Goal: Book appointment/travel/reservation

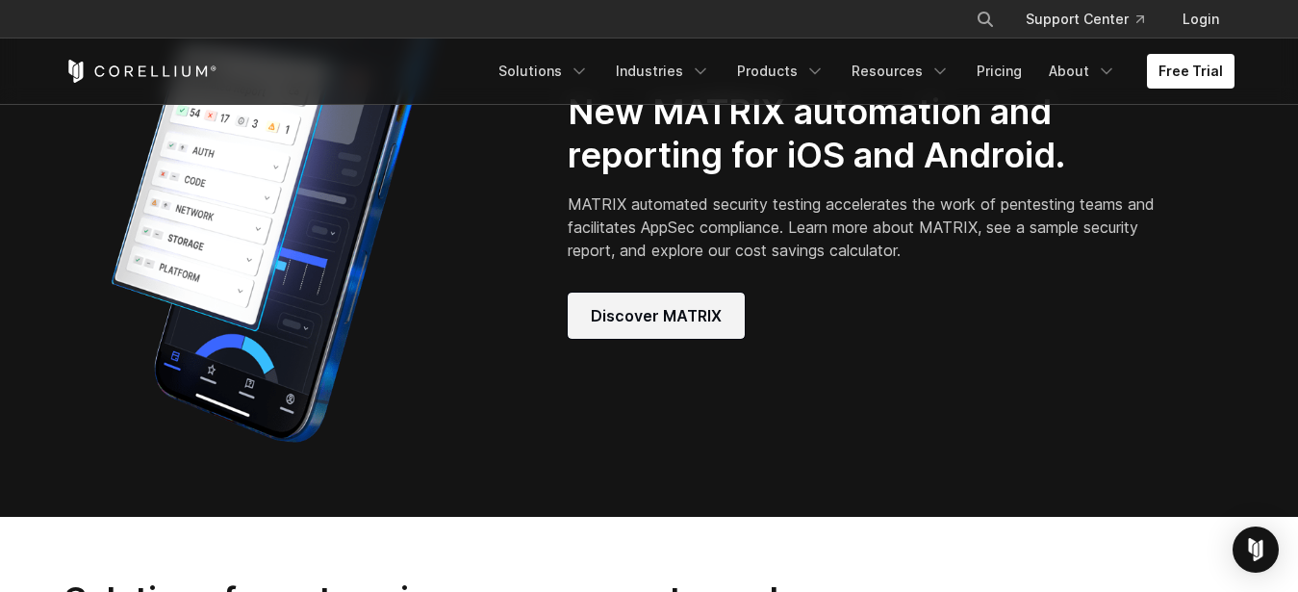
scroll to position [1472, 0]
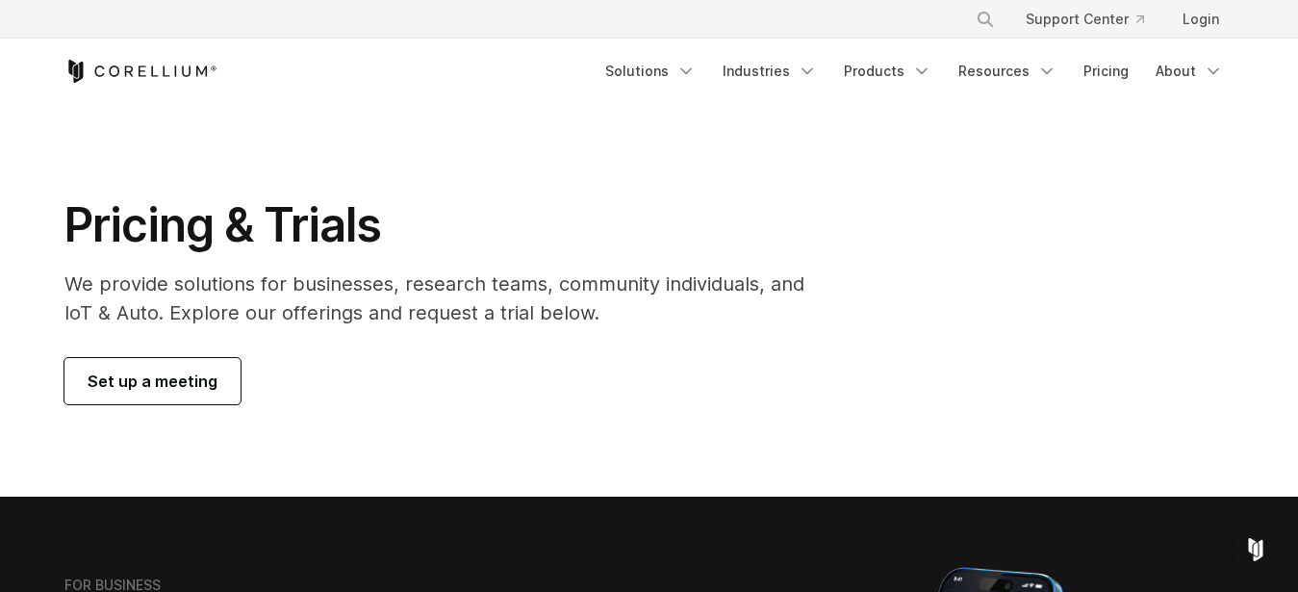
click at [172, 389] on span "Set up a meeting" at bounding box center [153, 380] width 130 height 23
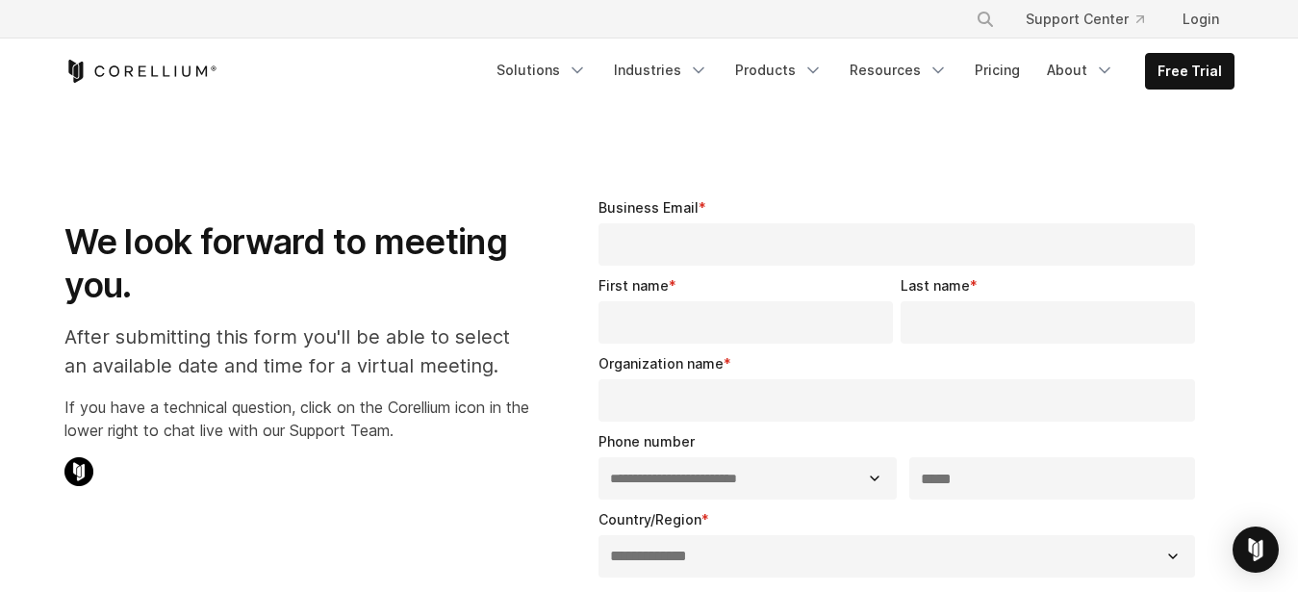
select select "**"
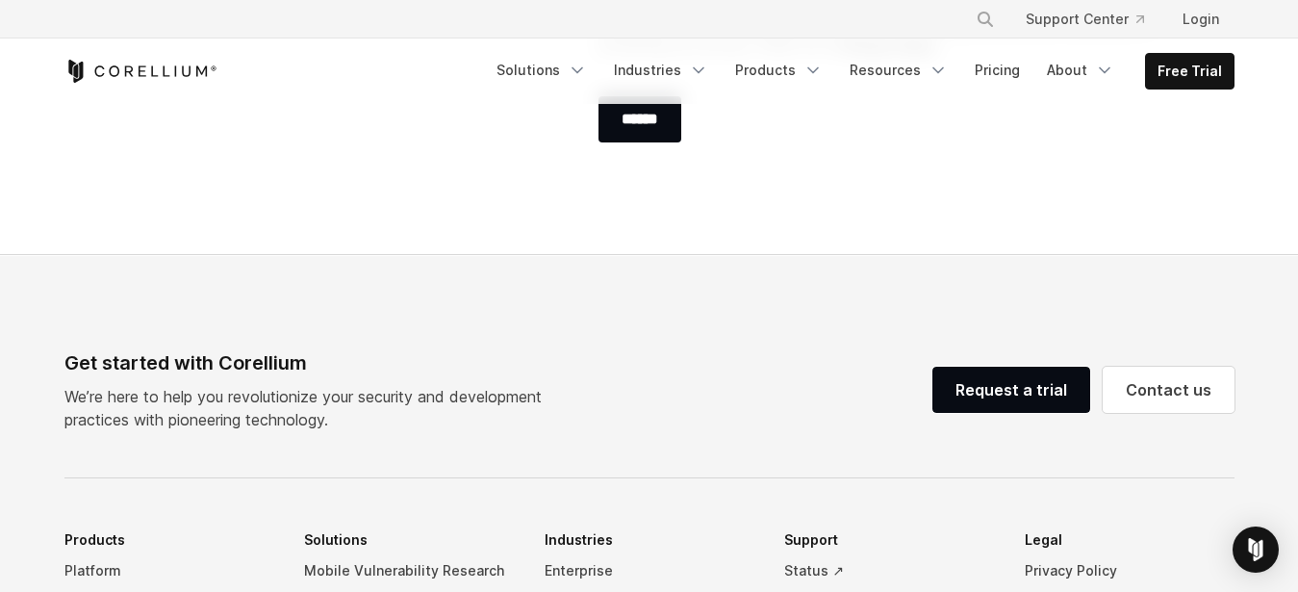
scroll to position [1178, 0]
